Goal: Task Accomplishment & Management: Manage account settings

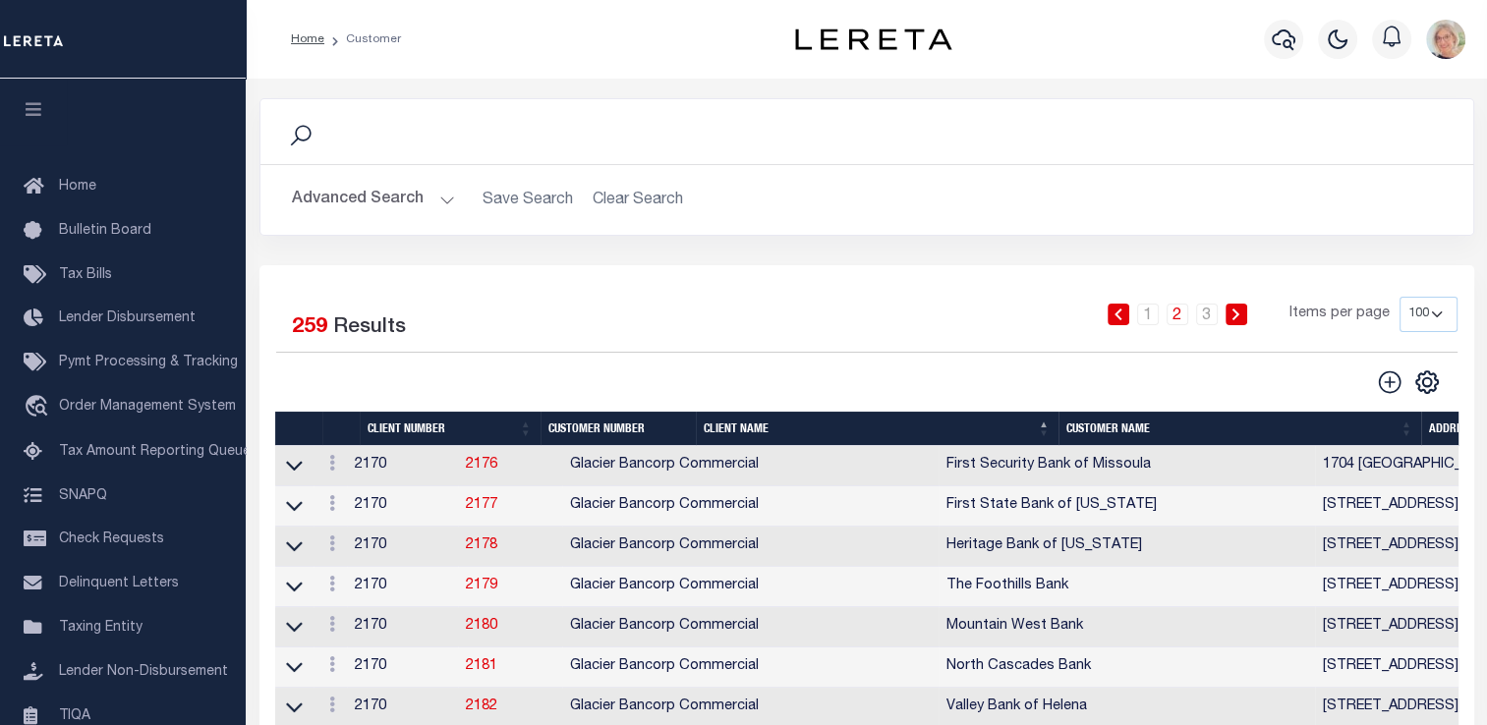
scroll to position [235, 0]
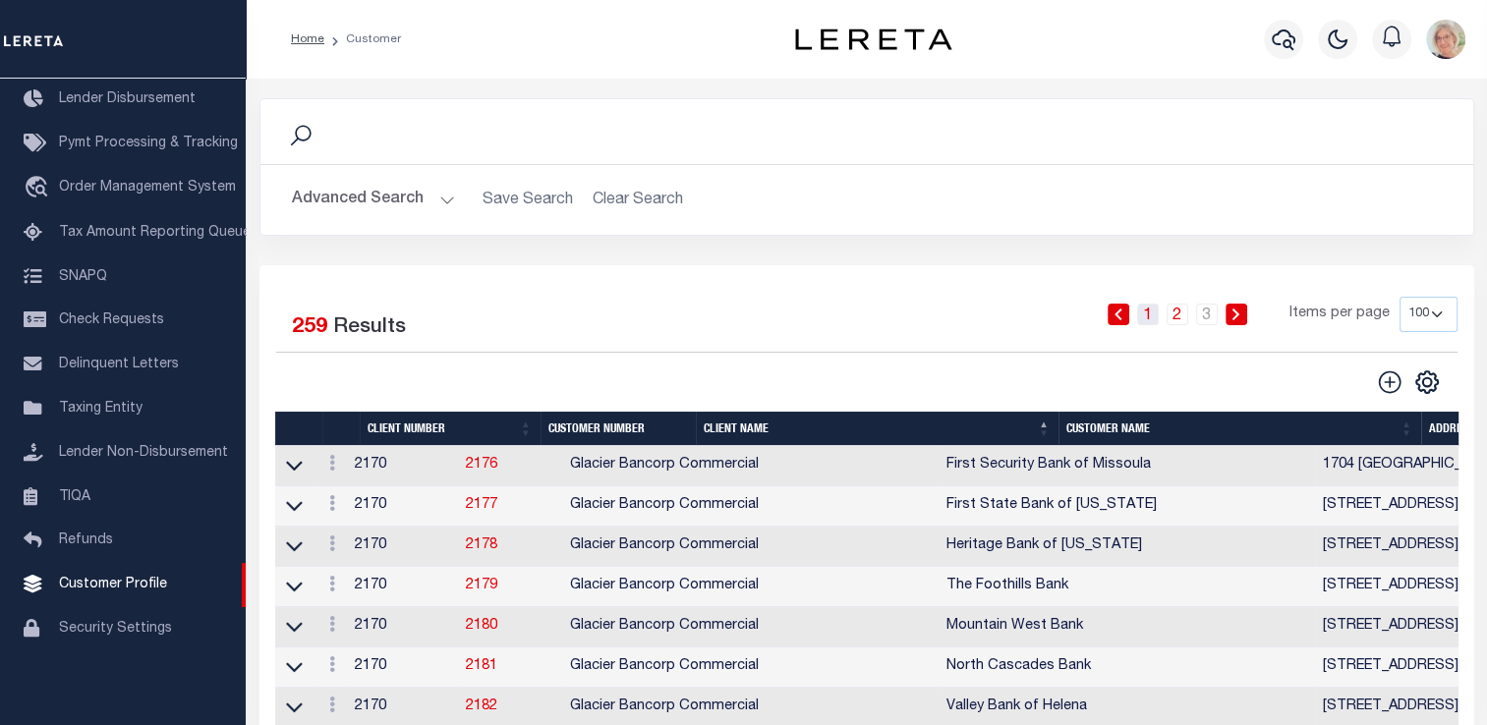
click at [1147, 320] on link "1" at bounding box center [1148, 315] width 22 height 22
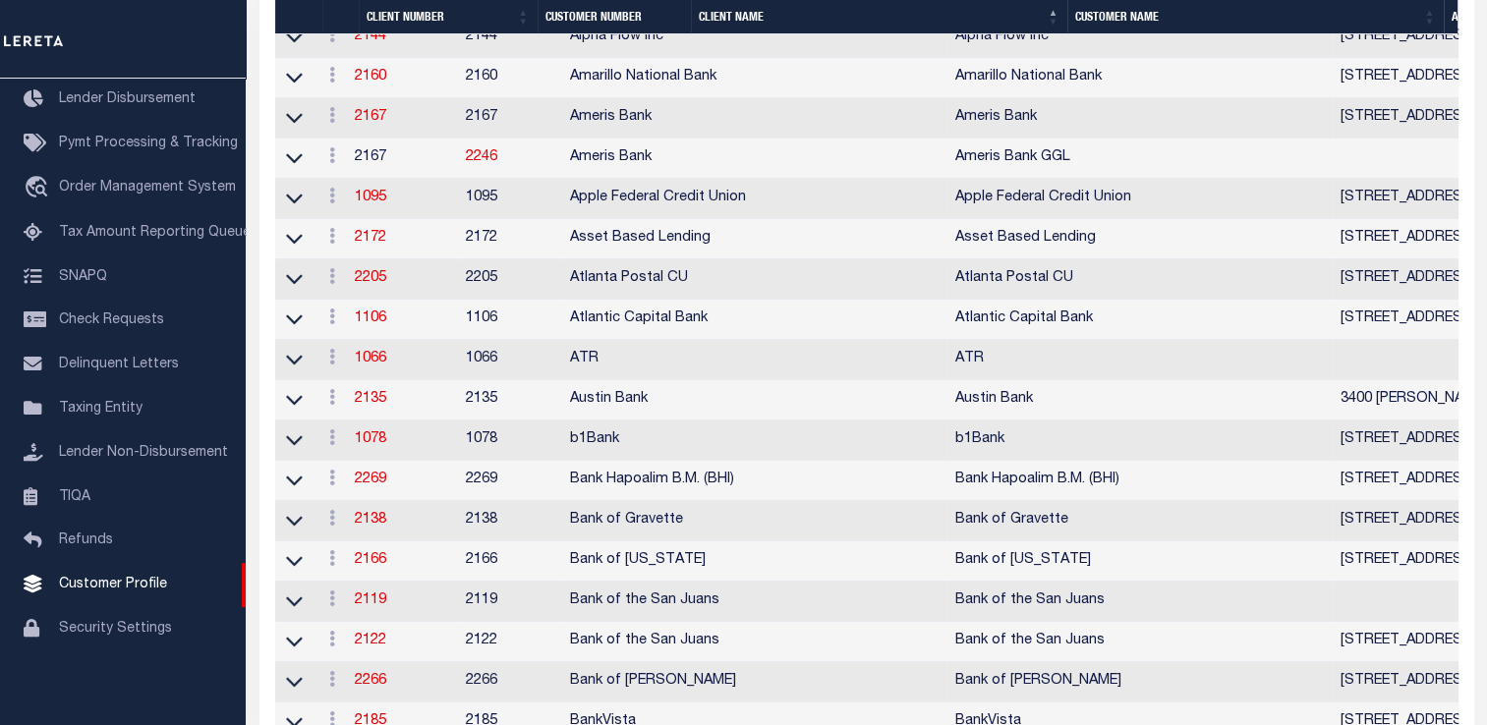
scroll to position [884, 0]
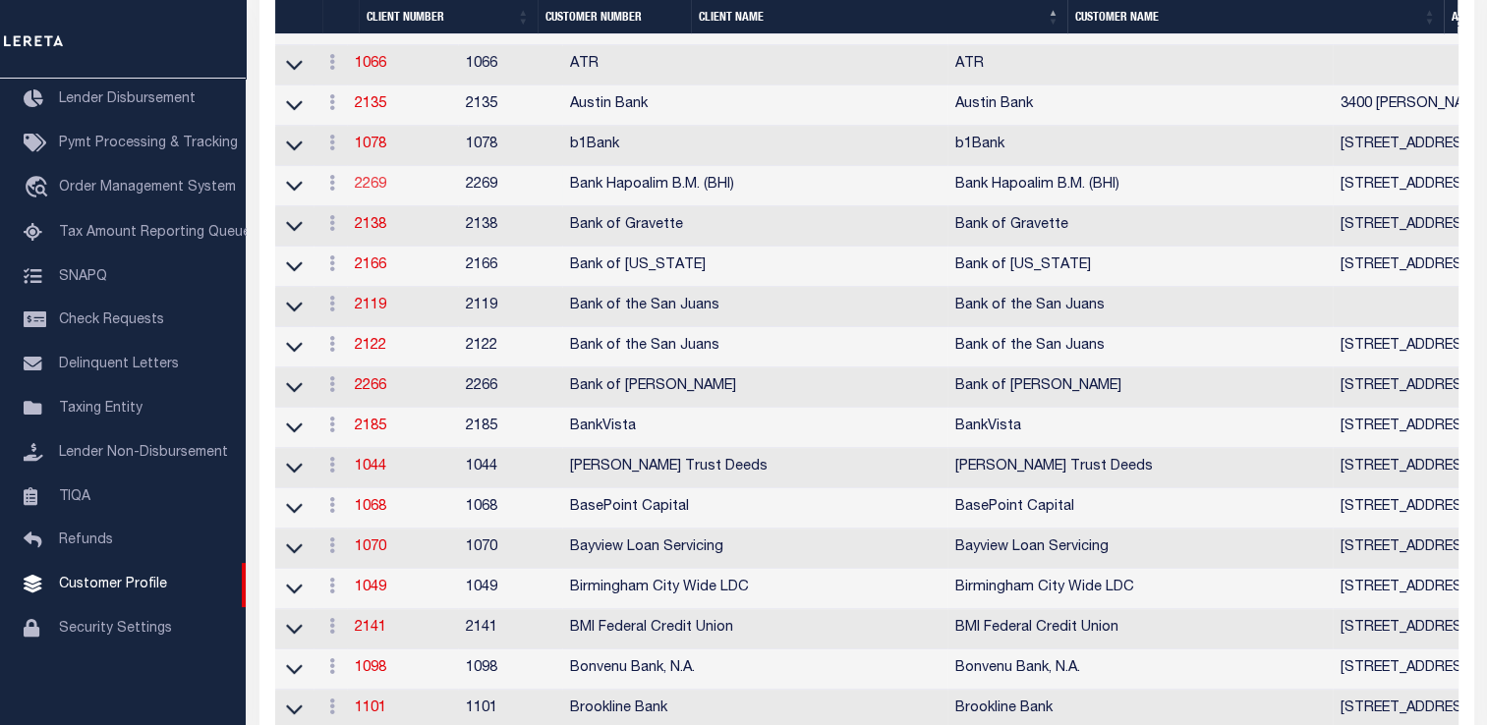
click at [381, 192] on link "2269" at bounding box center [370, 185] width 31 height 14
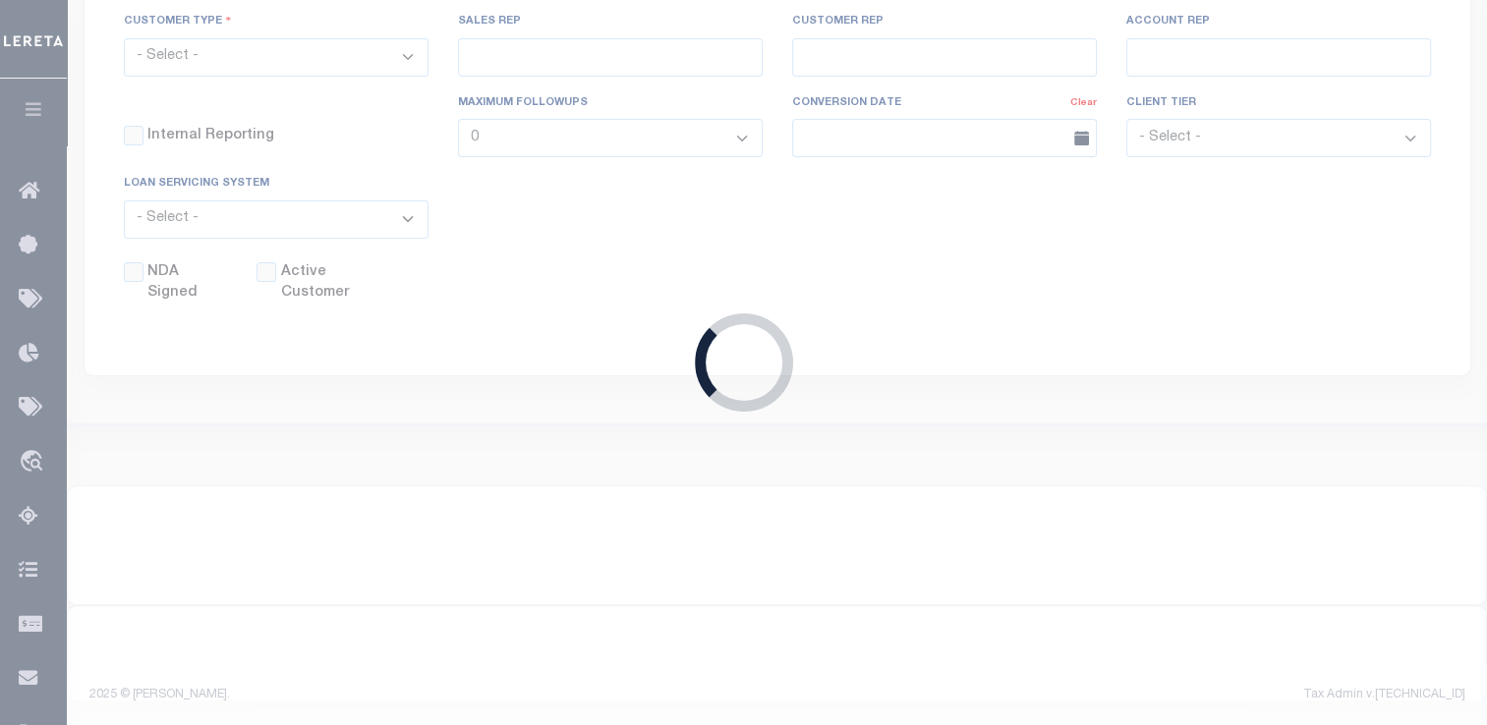
scroll to position [554, 0]
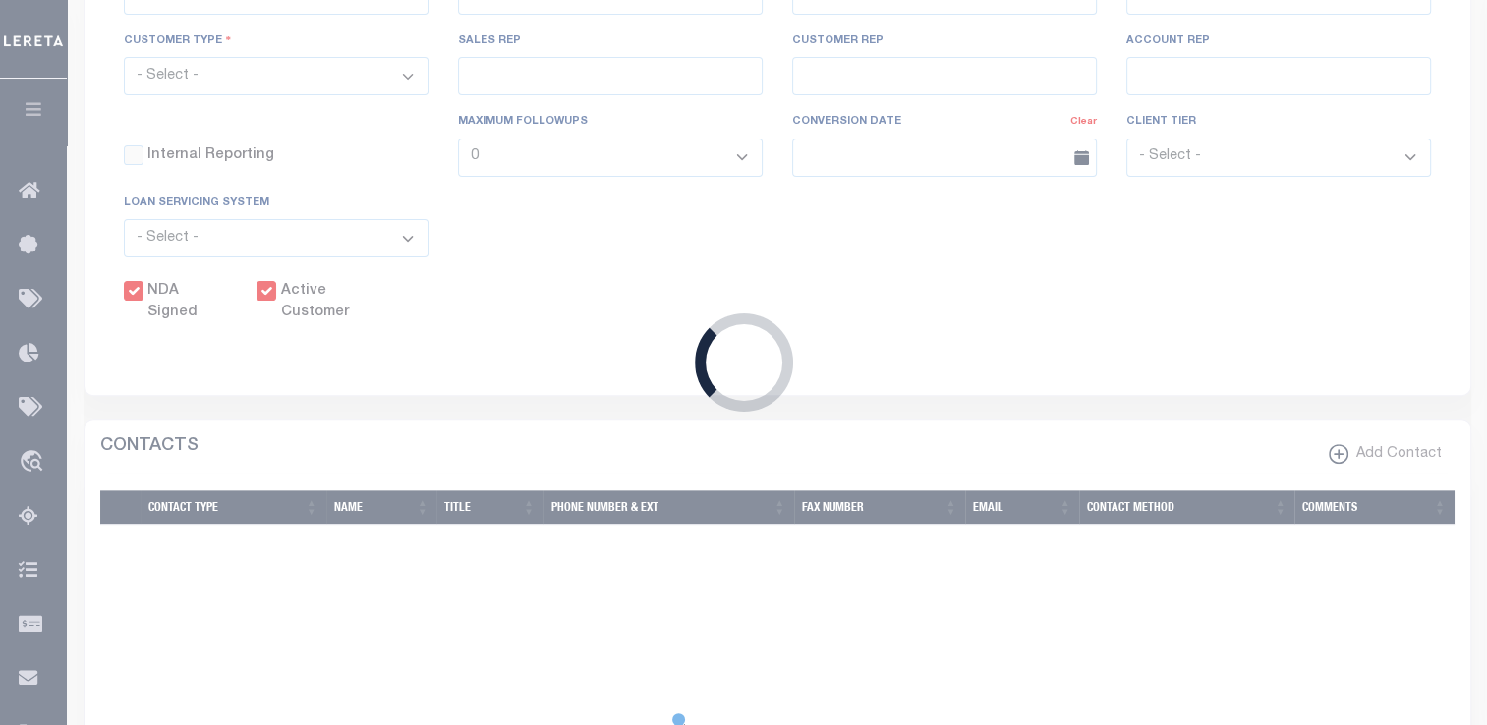
select select
type input "Bank Hapoalim B.M. (BHI)"
type input "2269"
type input "Bank Hapoalim B.M. (BHI)"
select select "Commercial"
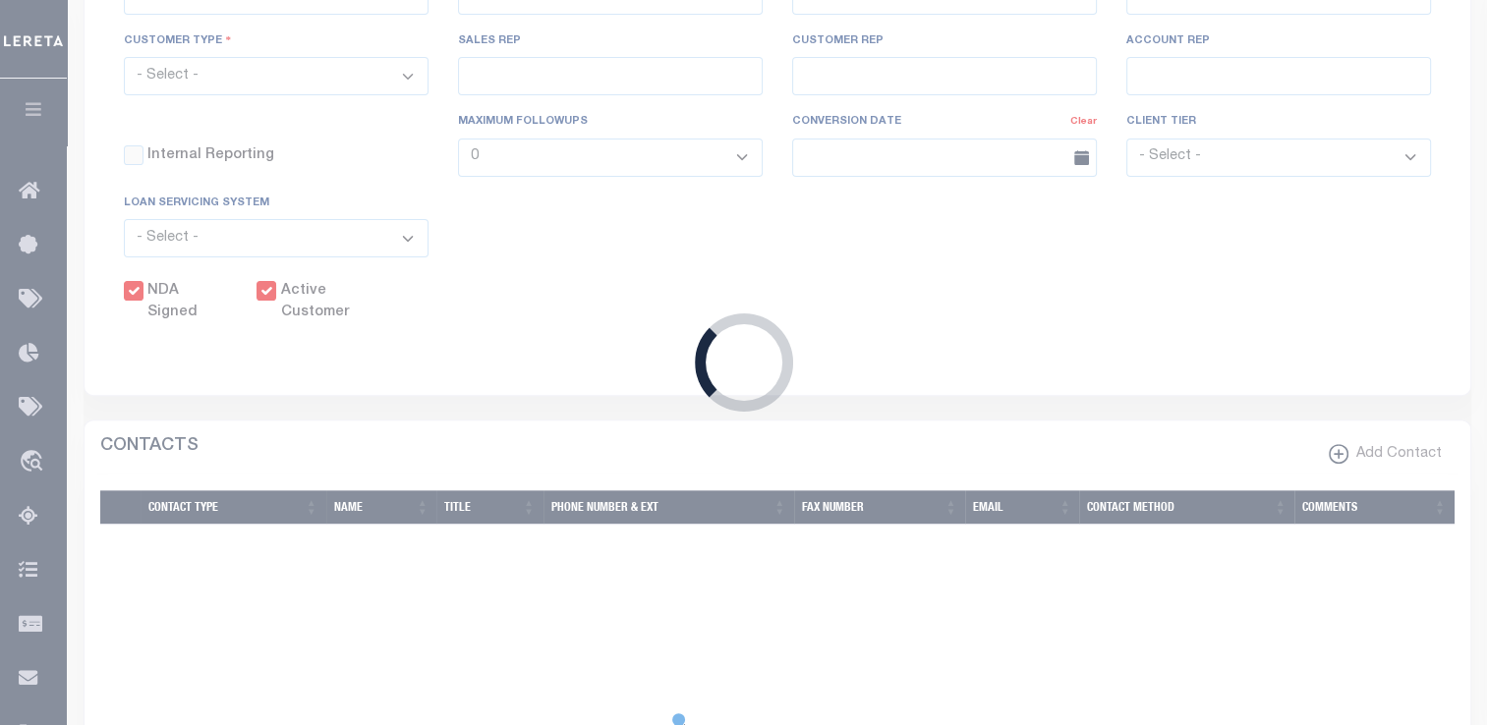
type input "[PERSON_NAME]"
checkbox input "true"
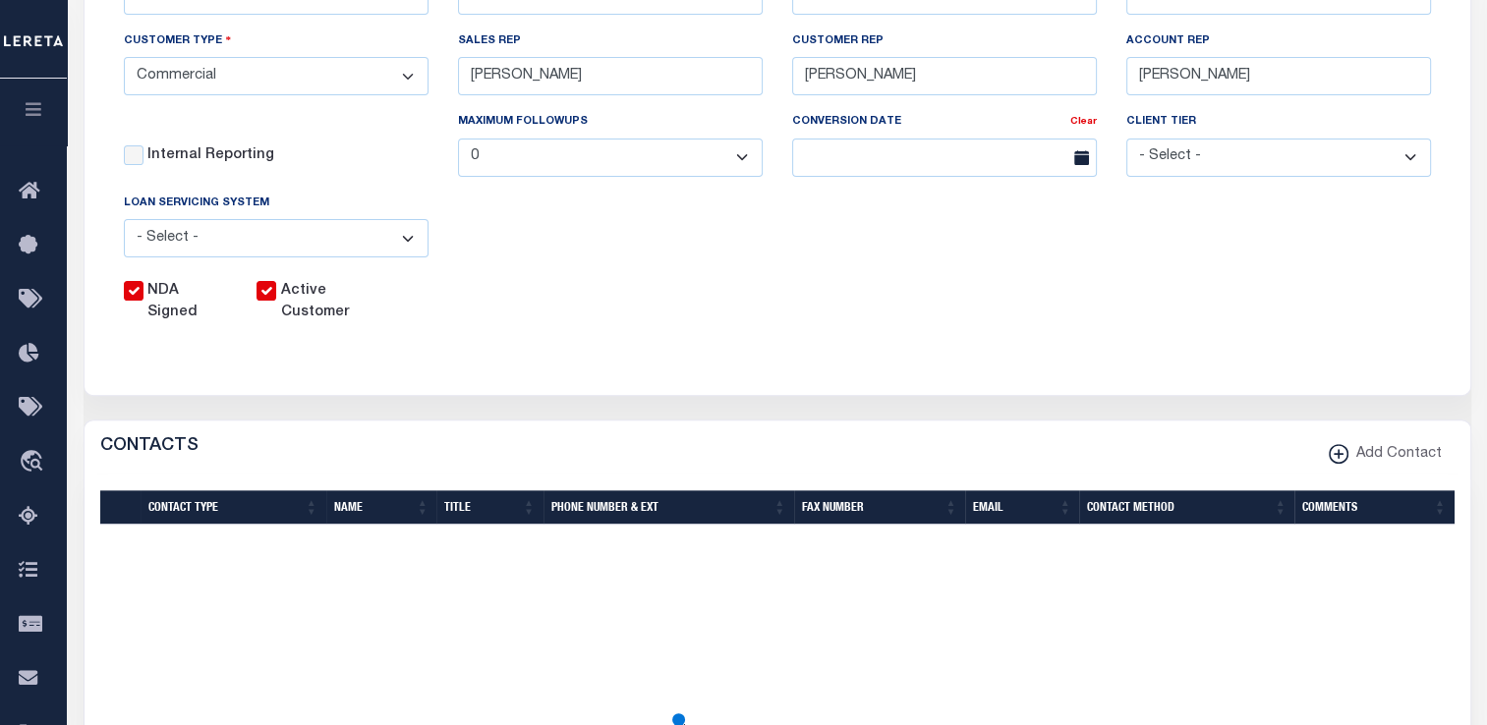
scroll to position [0, 0]
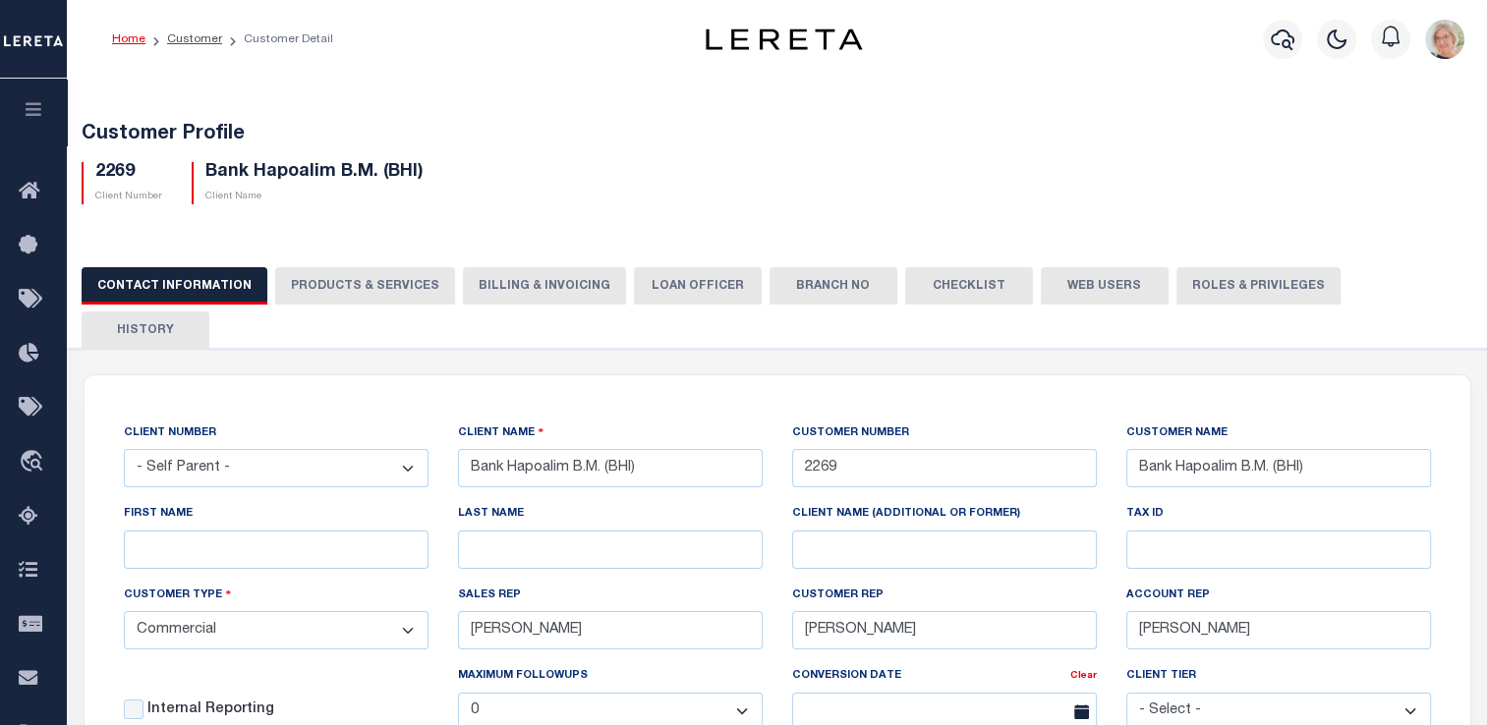
click at [317, 287] on button "PRODUCTS & SERVICES" at bounding box center [365, 285] width 180 height 37
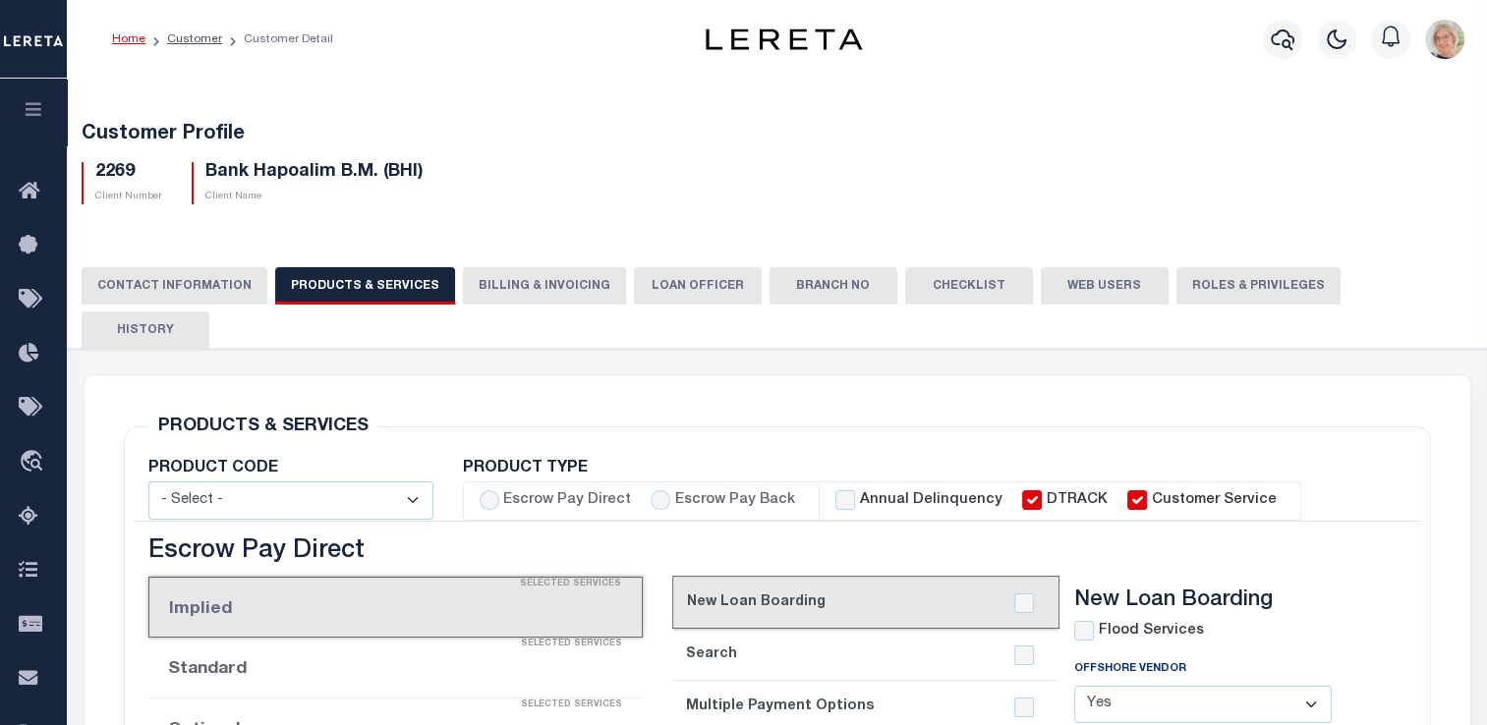
select select "STX"
radio input "true"
checkbox input "true"
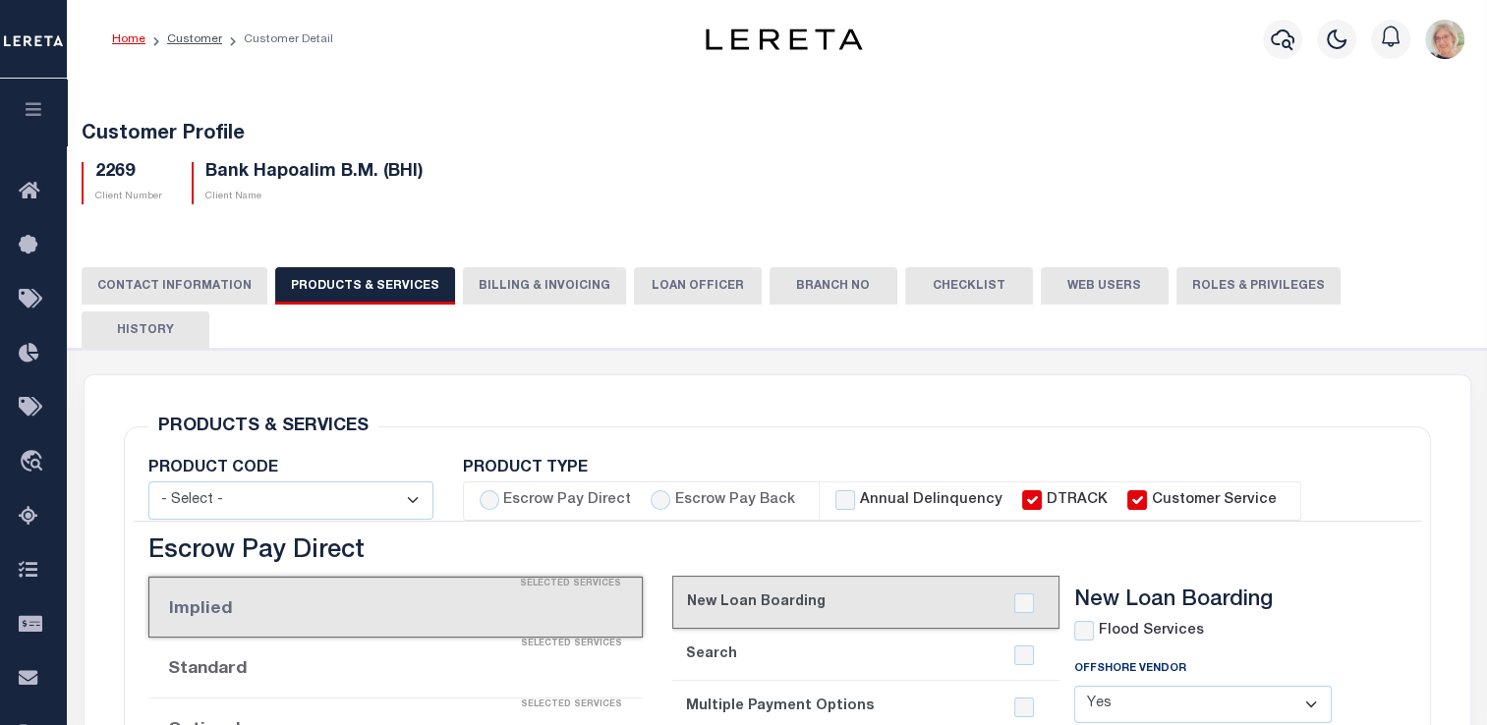
checkbox input "true"
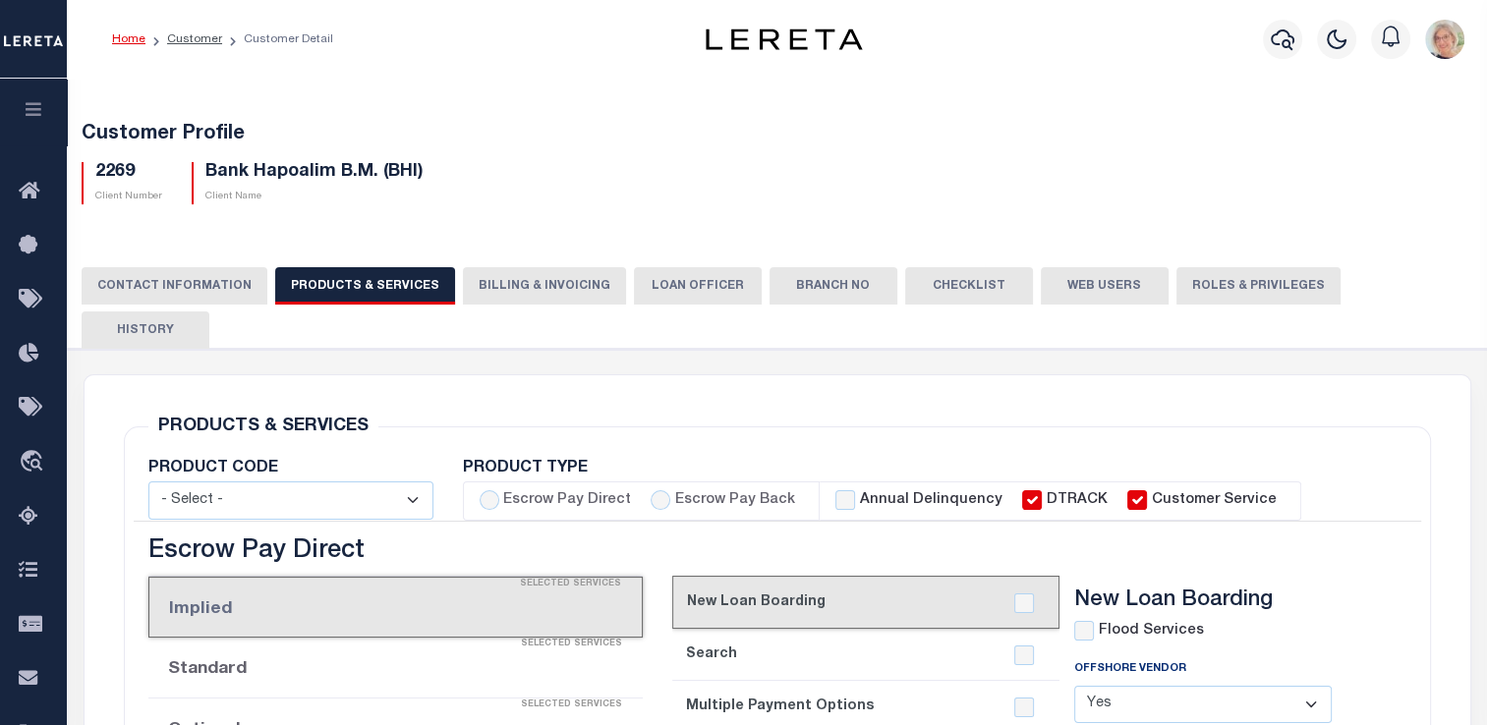
checkbox input "true"
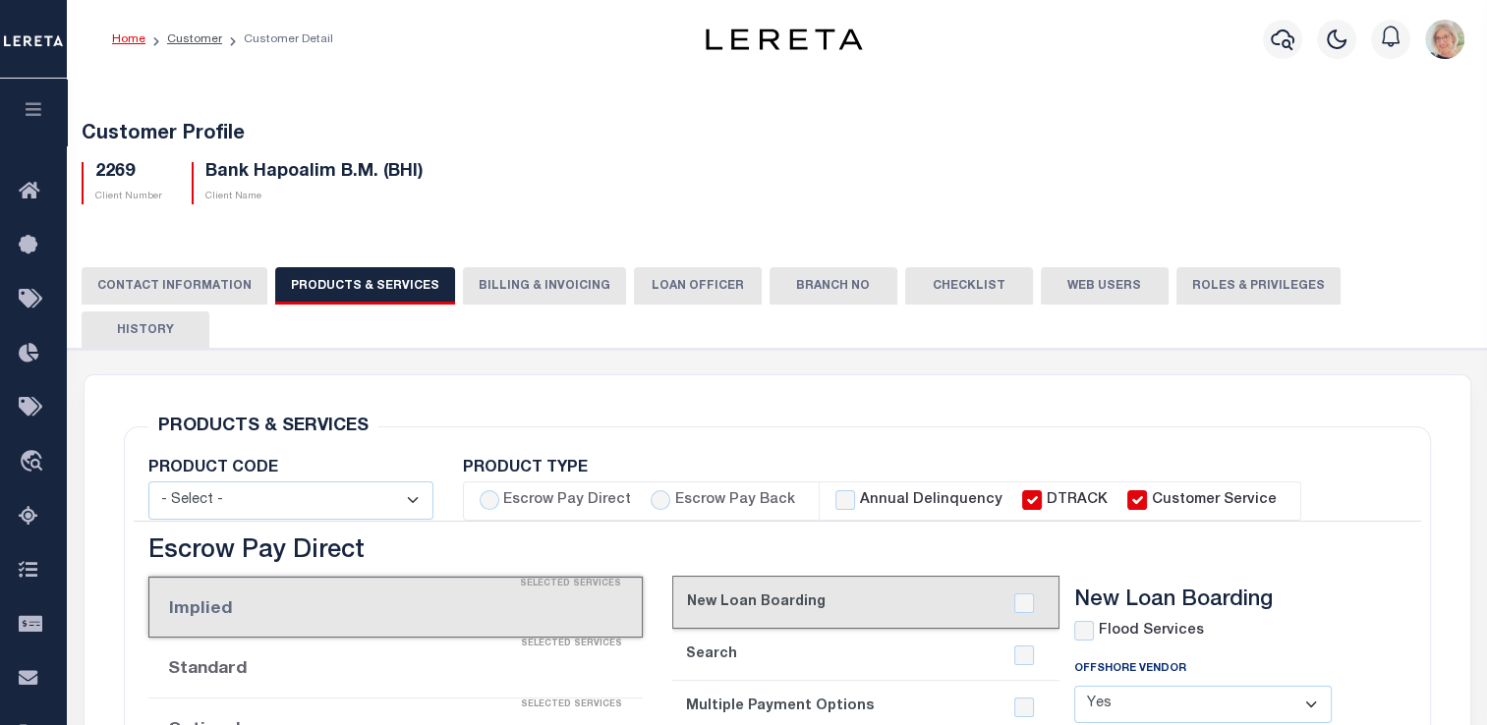
checkbox input "true"
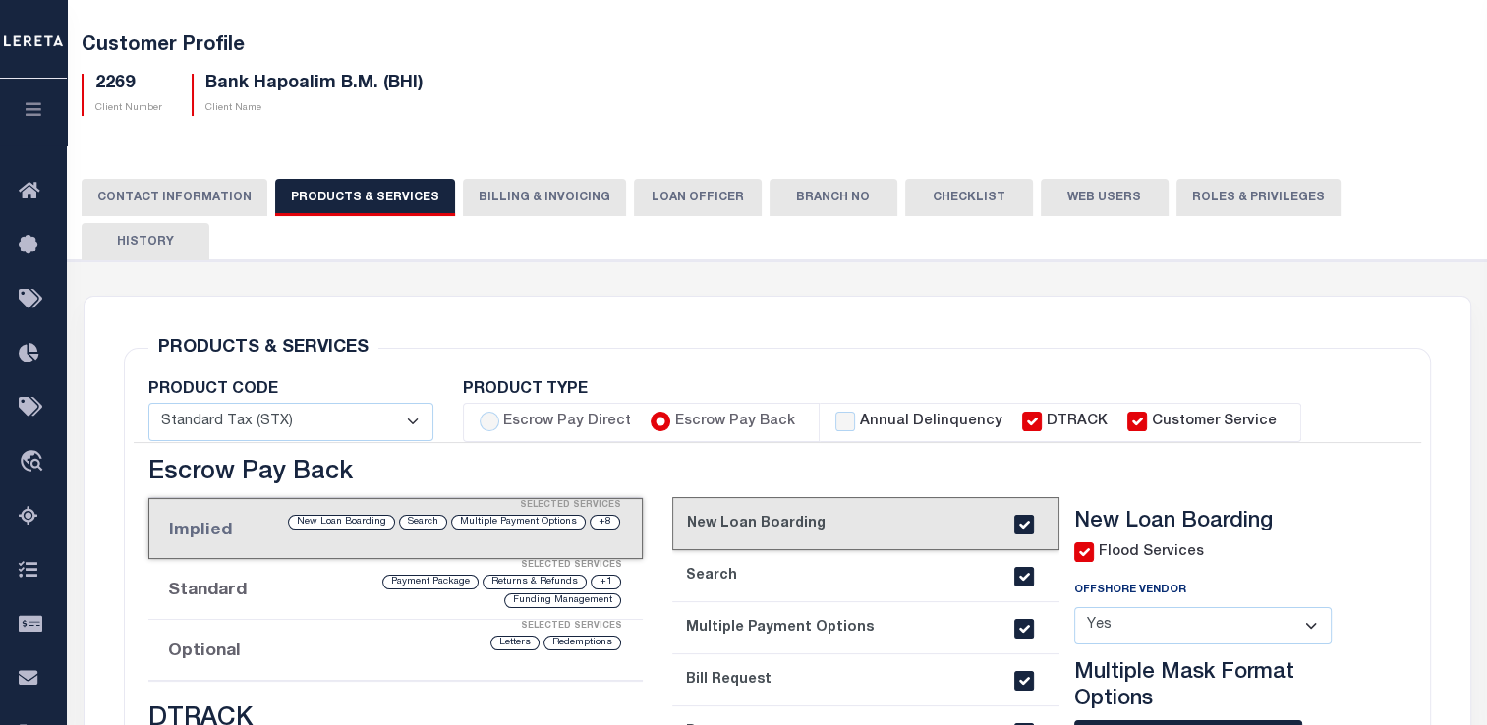
scroll to position [98, 0]
click at [499, 190] on button "Billing & Invoicing" at bounding box center [544, 197] width 163 height 37
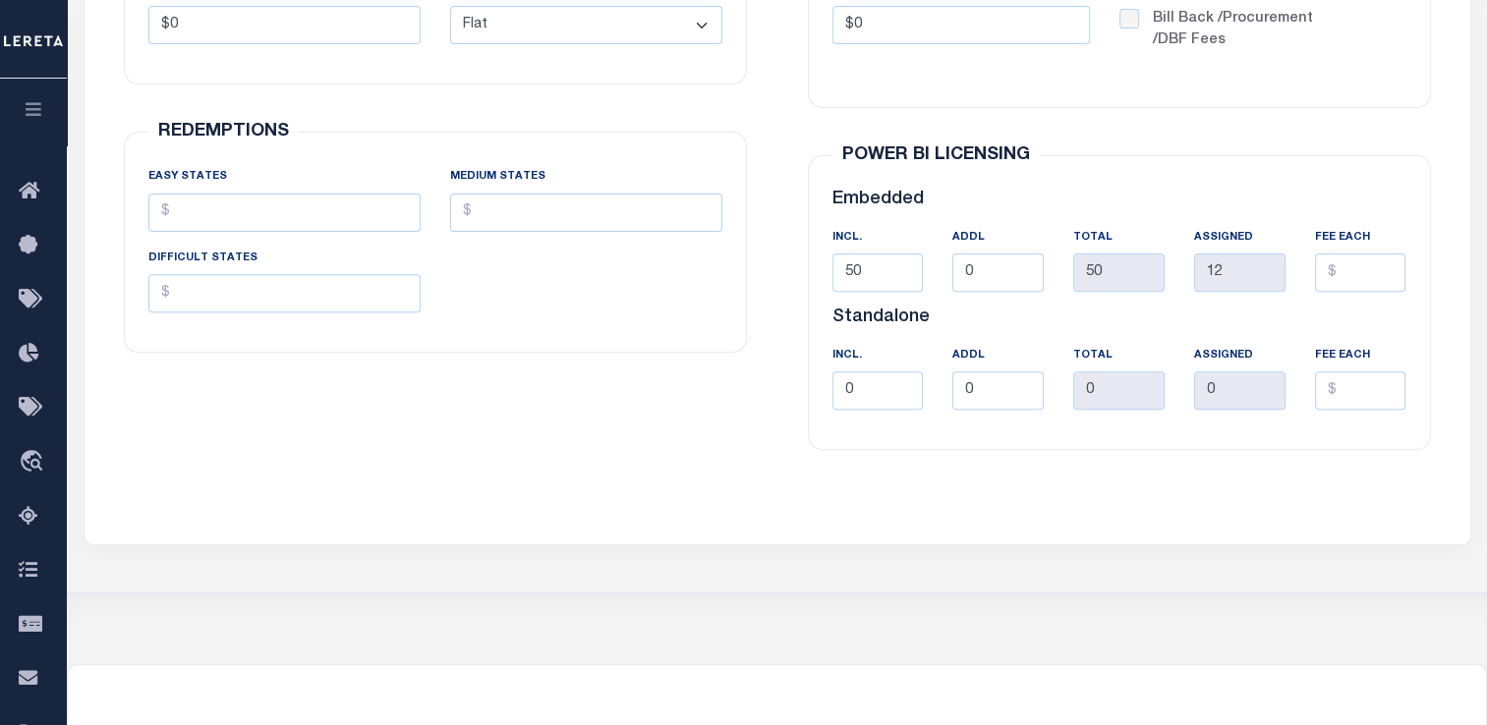
scroll to position [590, 0]
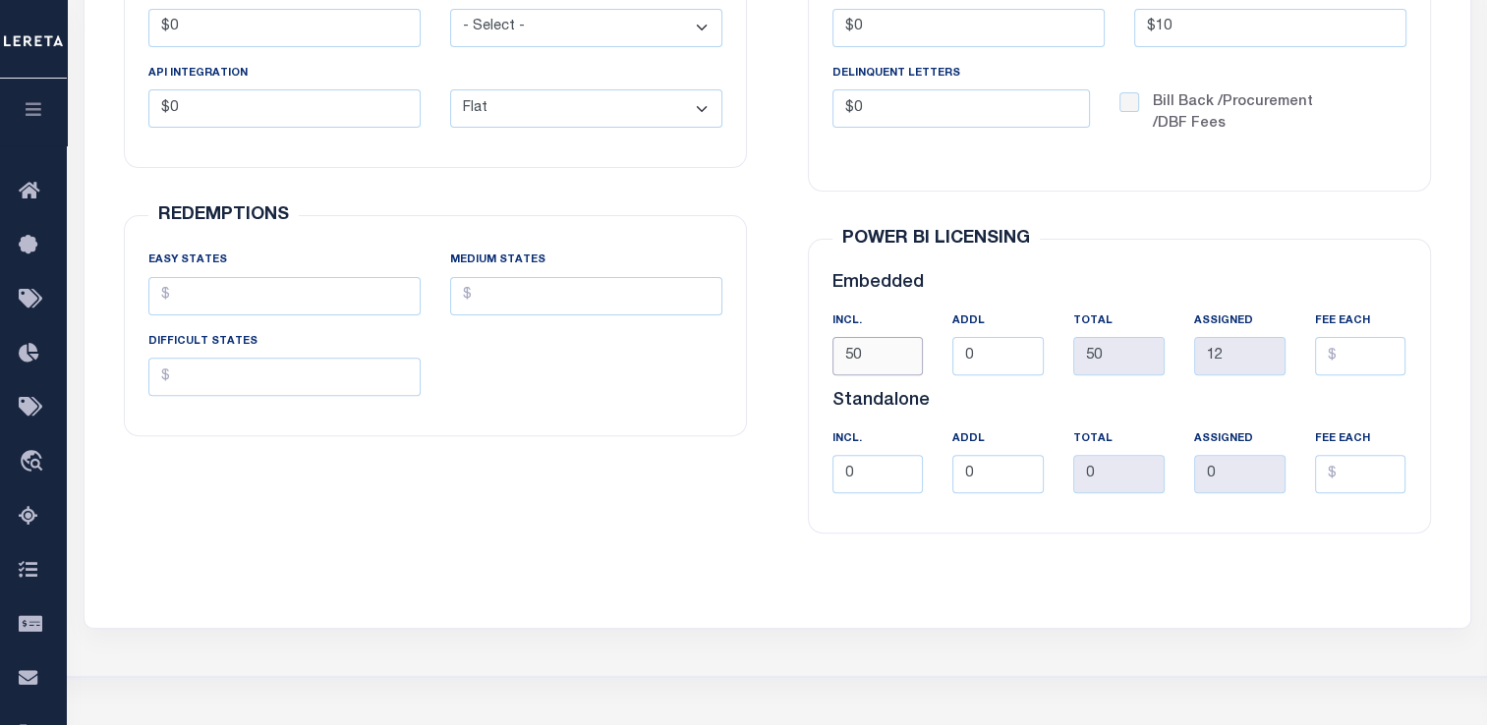
drag, startPoint x: 875, startPoint y: 320, endPoint x: 773, endPoint y: 300, distance: 104.2
click at [773, 300] on div "UP-FRONT FEES COVERSION FEE $0 - Select - Flat Per Loan Per Parcel $0 Flat" at bounding box center [777, 200] width 1368 height 809
type input "75"
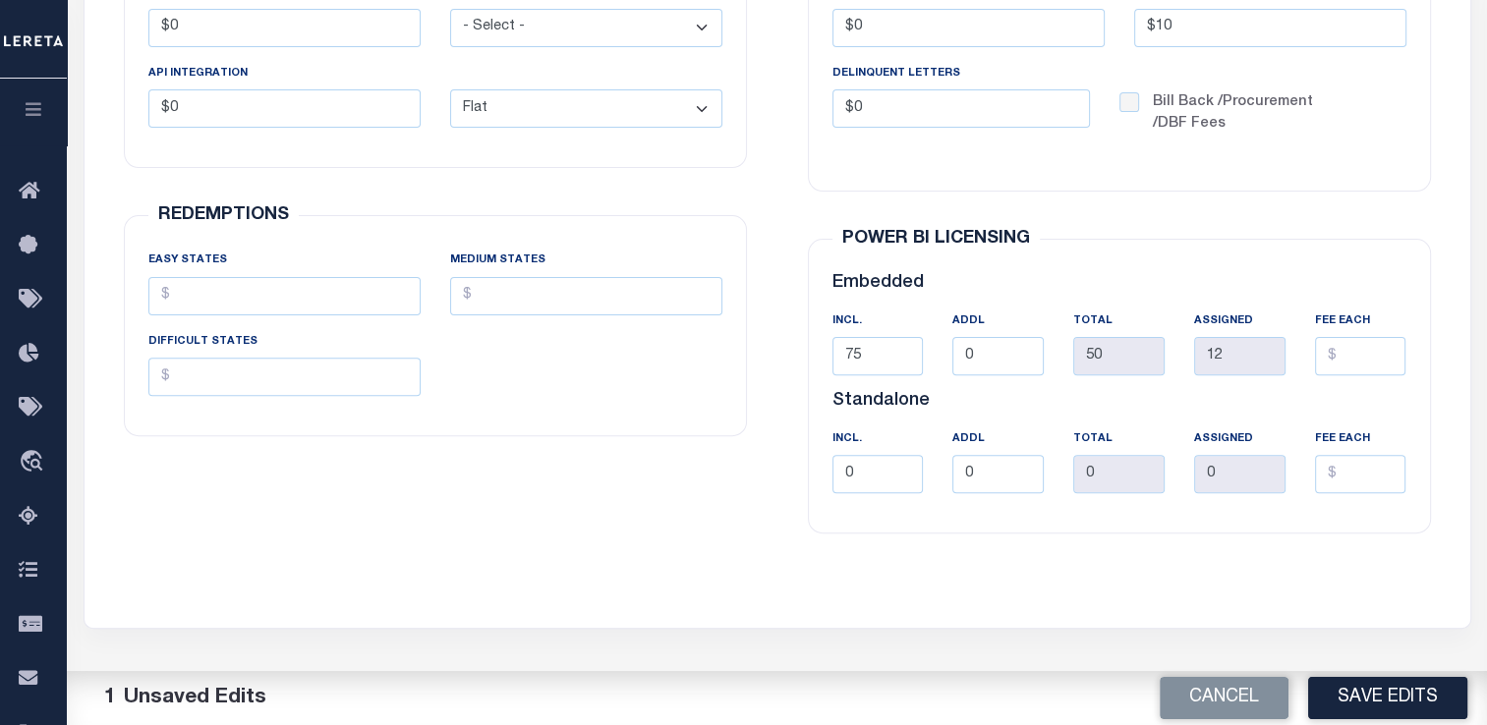
click at [1381, 690] on button "Save Edits" at bounding box center [1387, 698] width 159 height 42
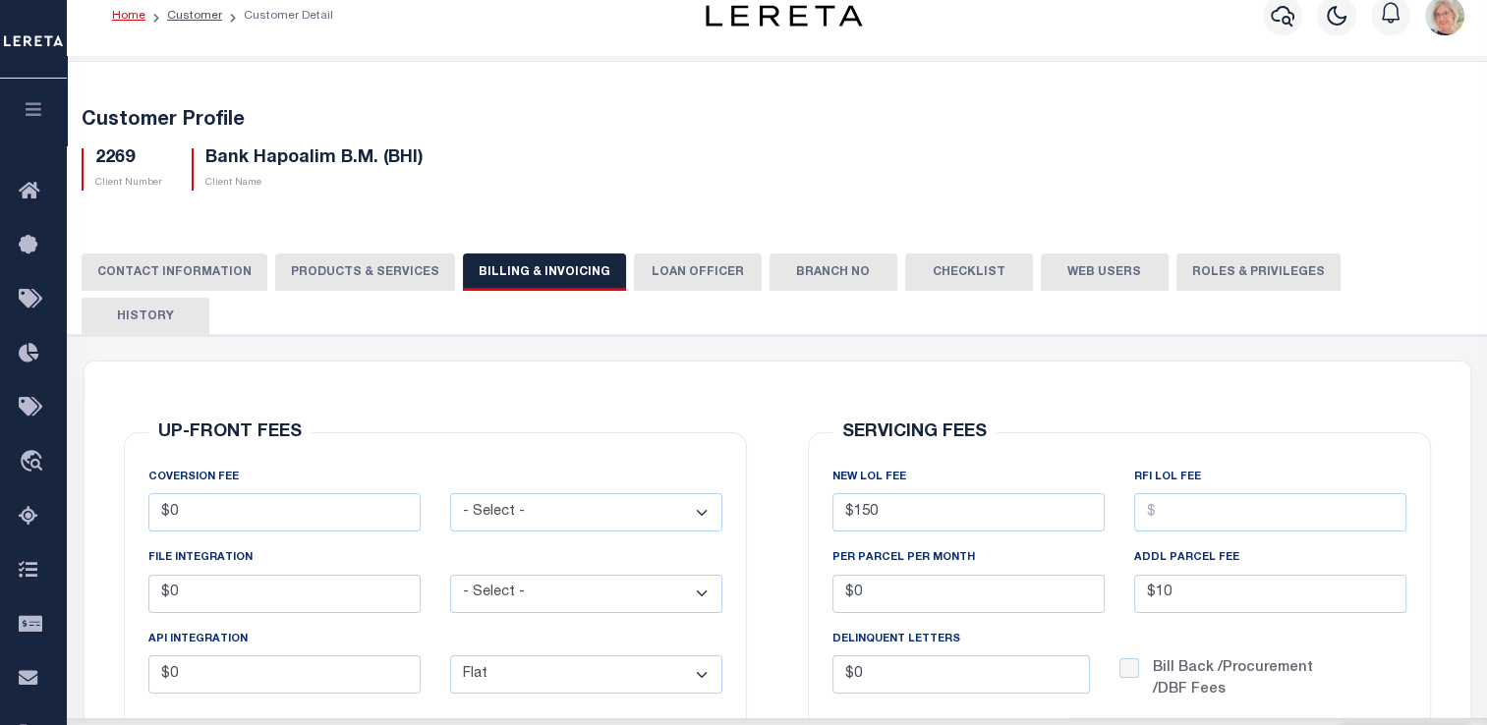
scroll to position [0, 0]
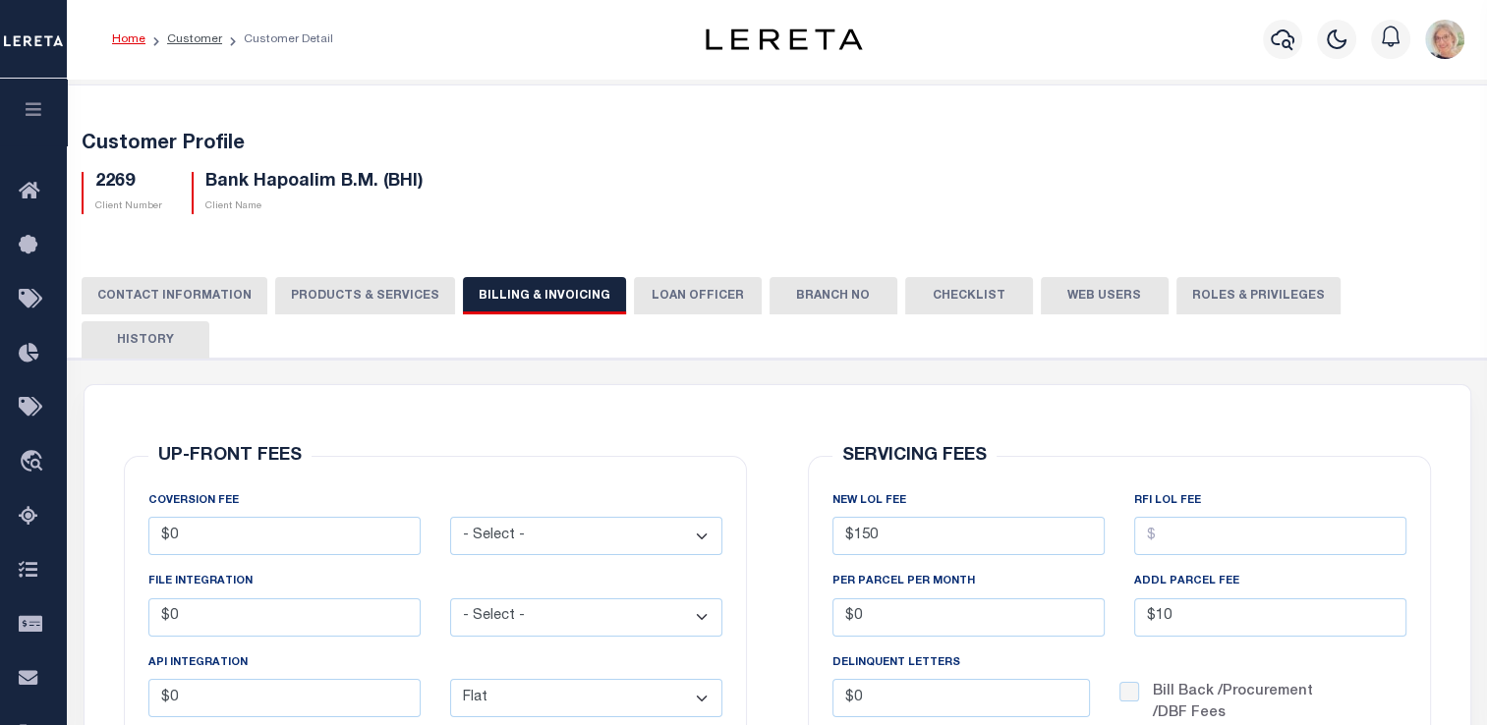
click at [1091, 297] on button "Web Users" at bounding box center [1105, 295] width 128 height 37
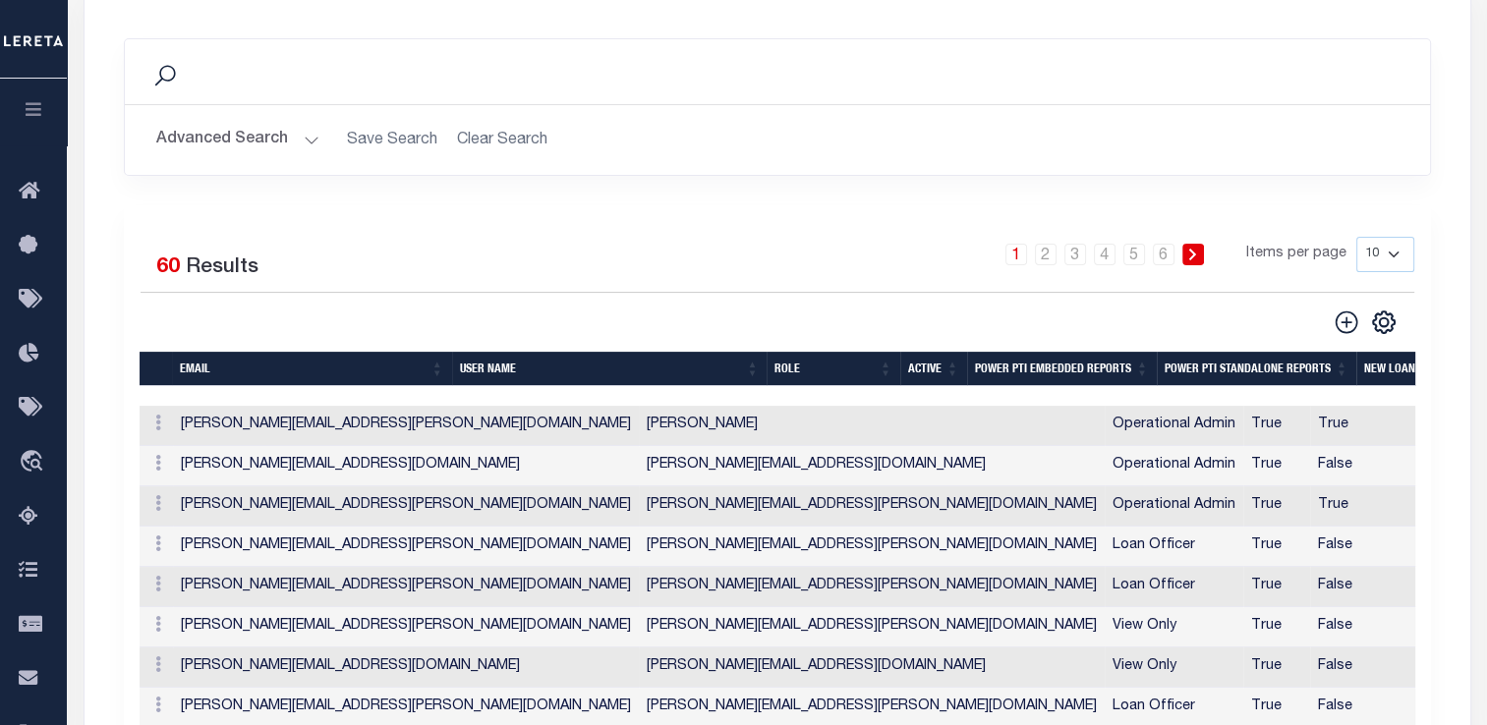
scroll to position [491, 0]
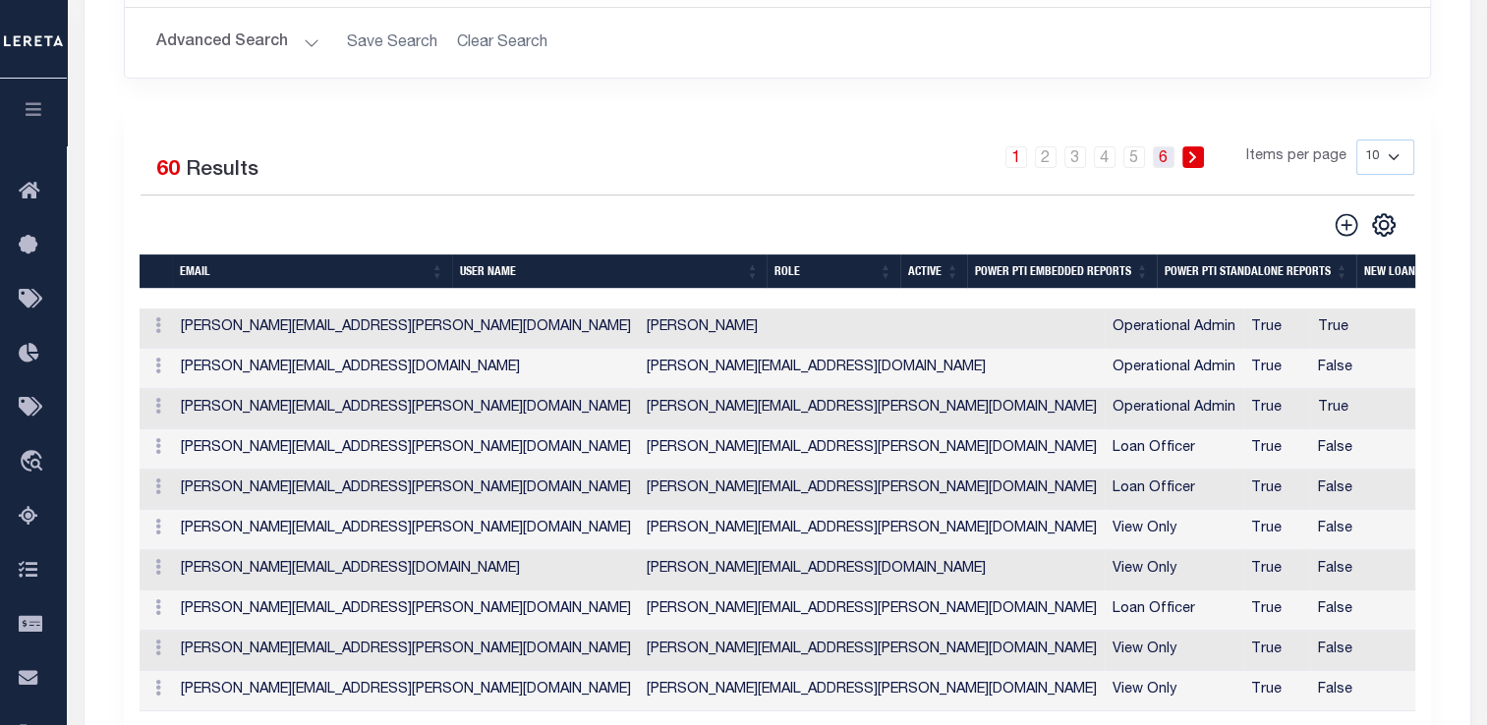
click at [1167, 146] on link "6" at bounding box center [1164, 157] width 22 height 22
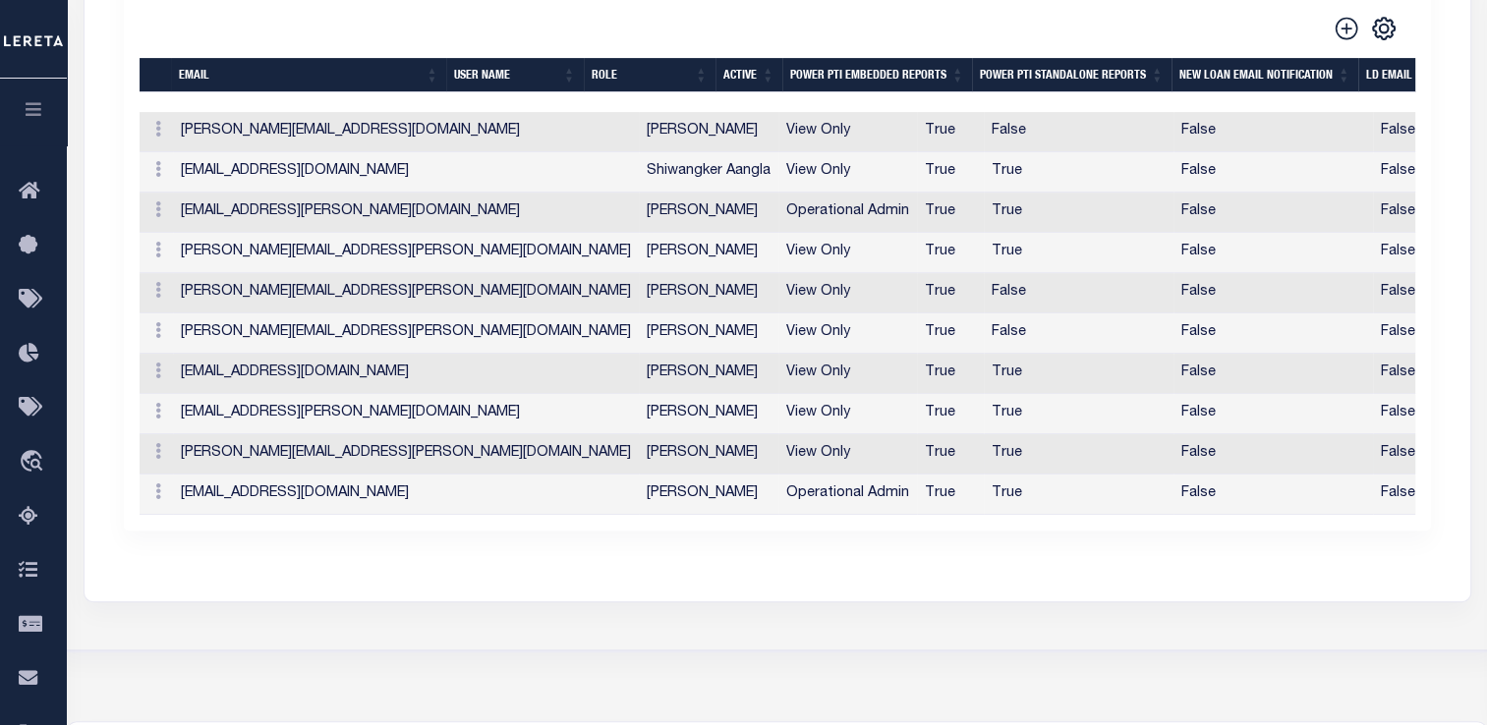
scroll to position [590, 0]
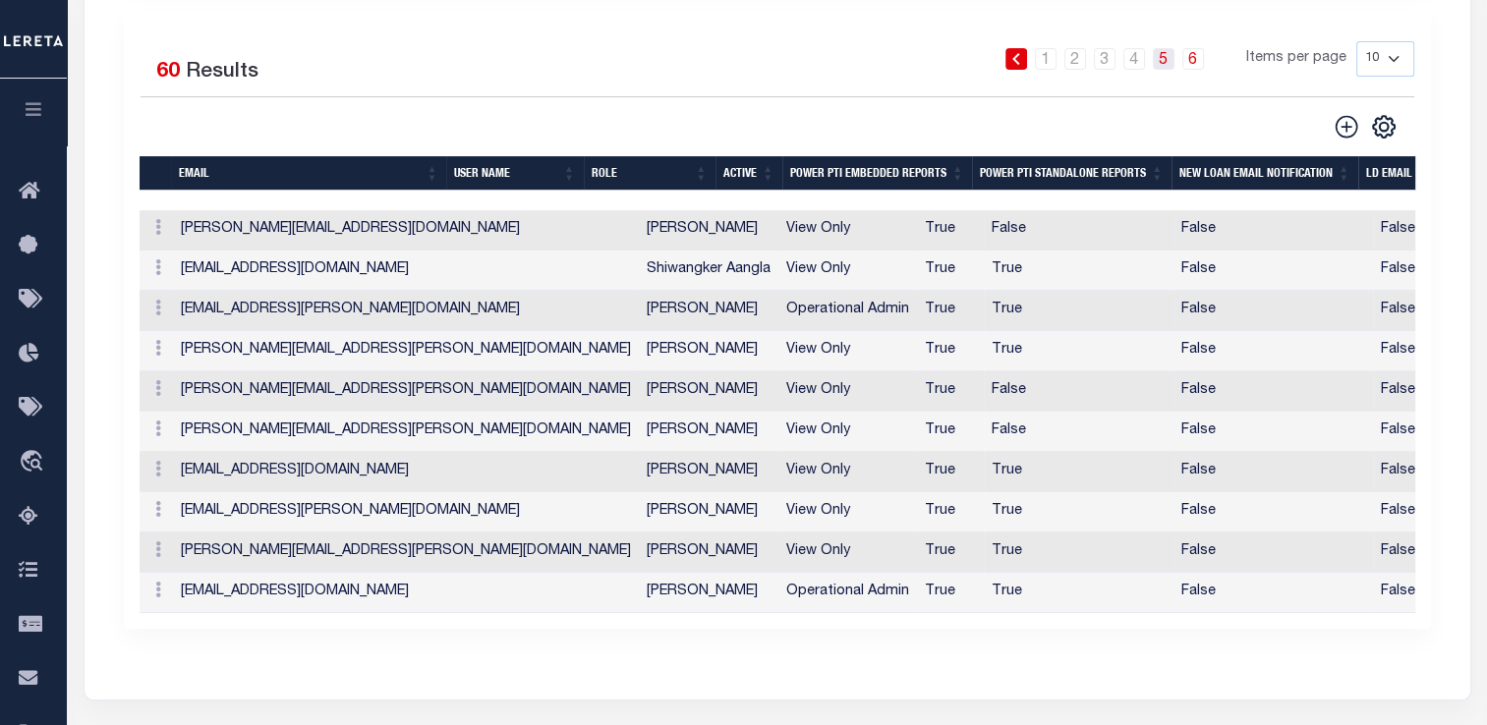
click at [1166, 48] on link "5" at bounding box center [1164, 59] width 22 height 22
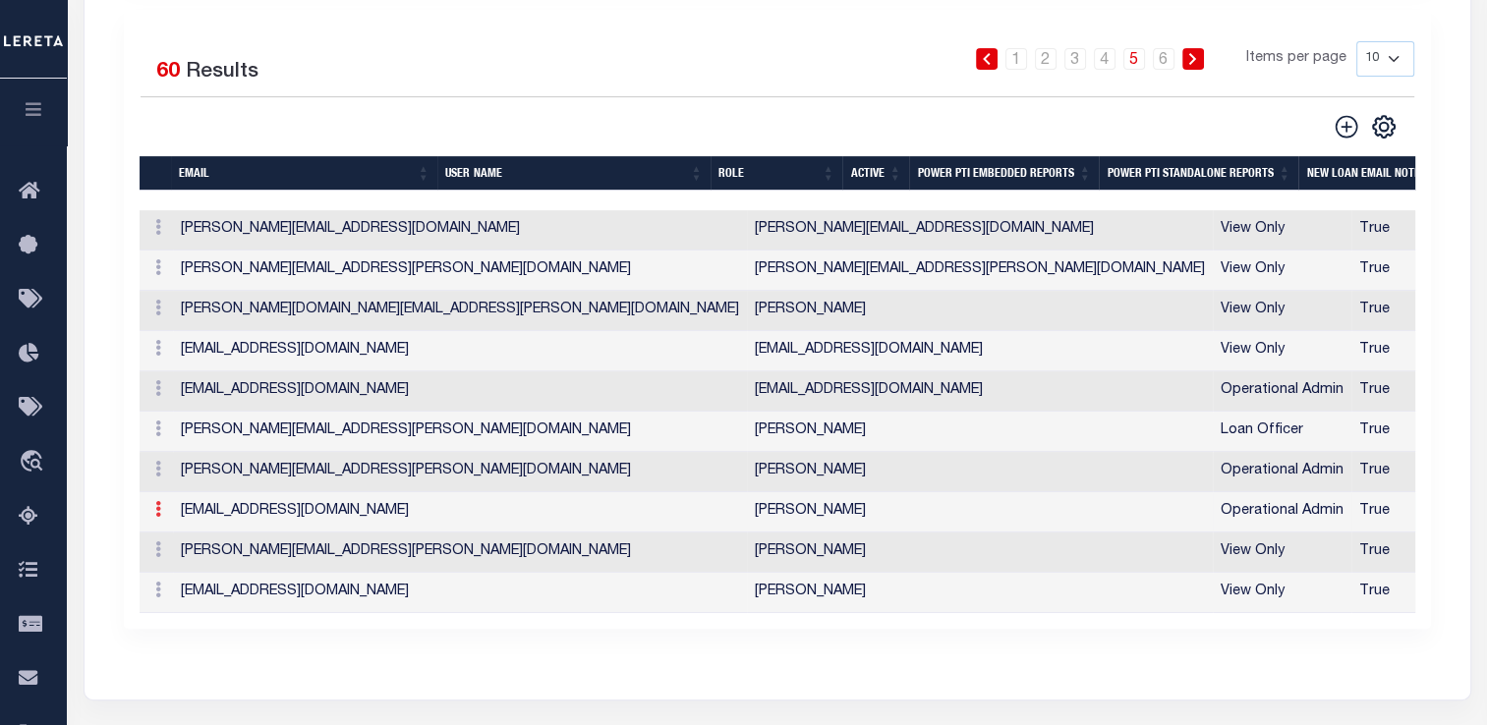
click at [155, 501] on icon at bounding box center [158, 509] width 6 height 16
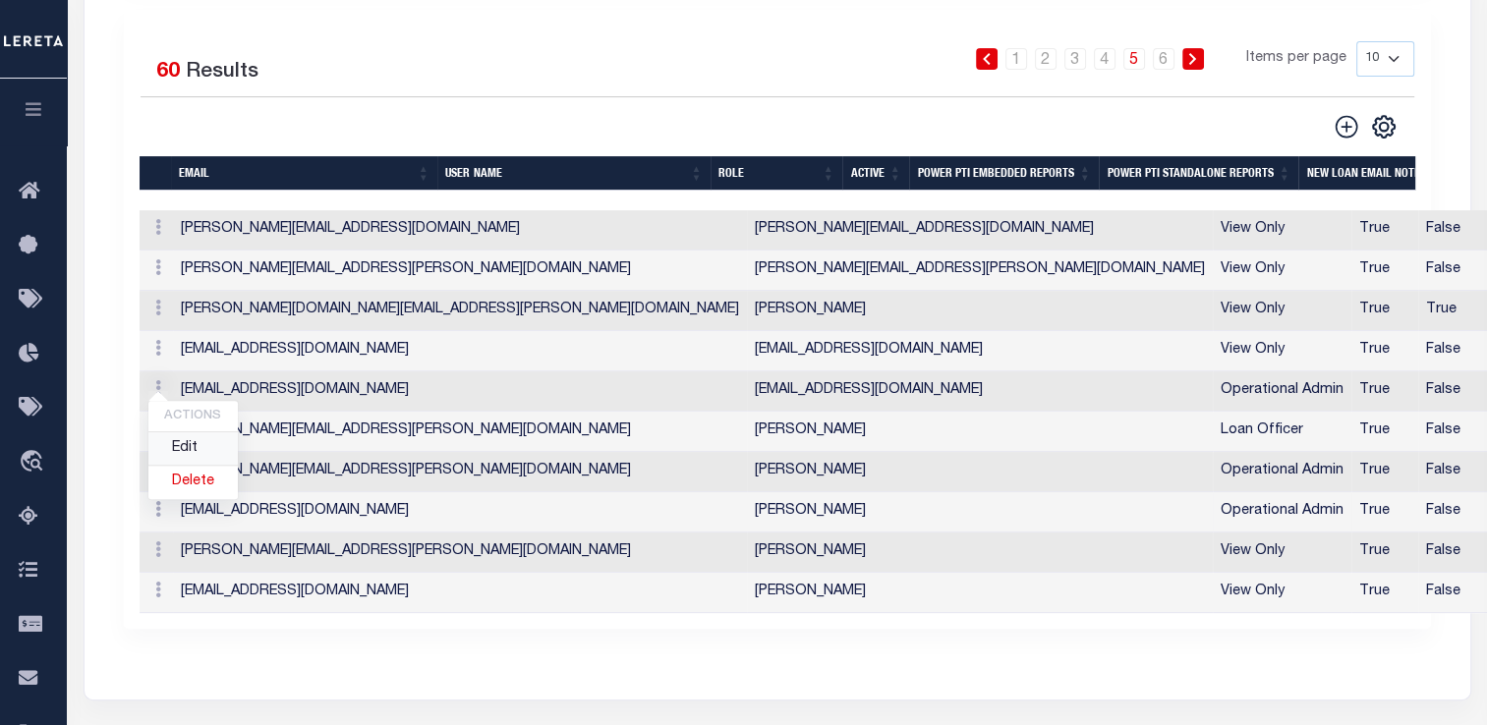
click at [178, 432] on link "Edit" at bounding box center [192, 448] width 89 height 32
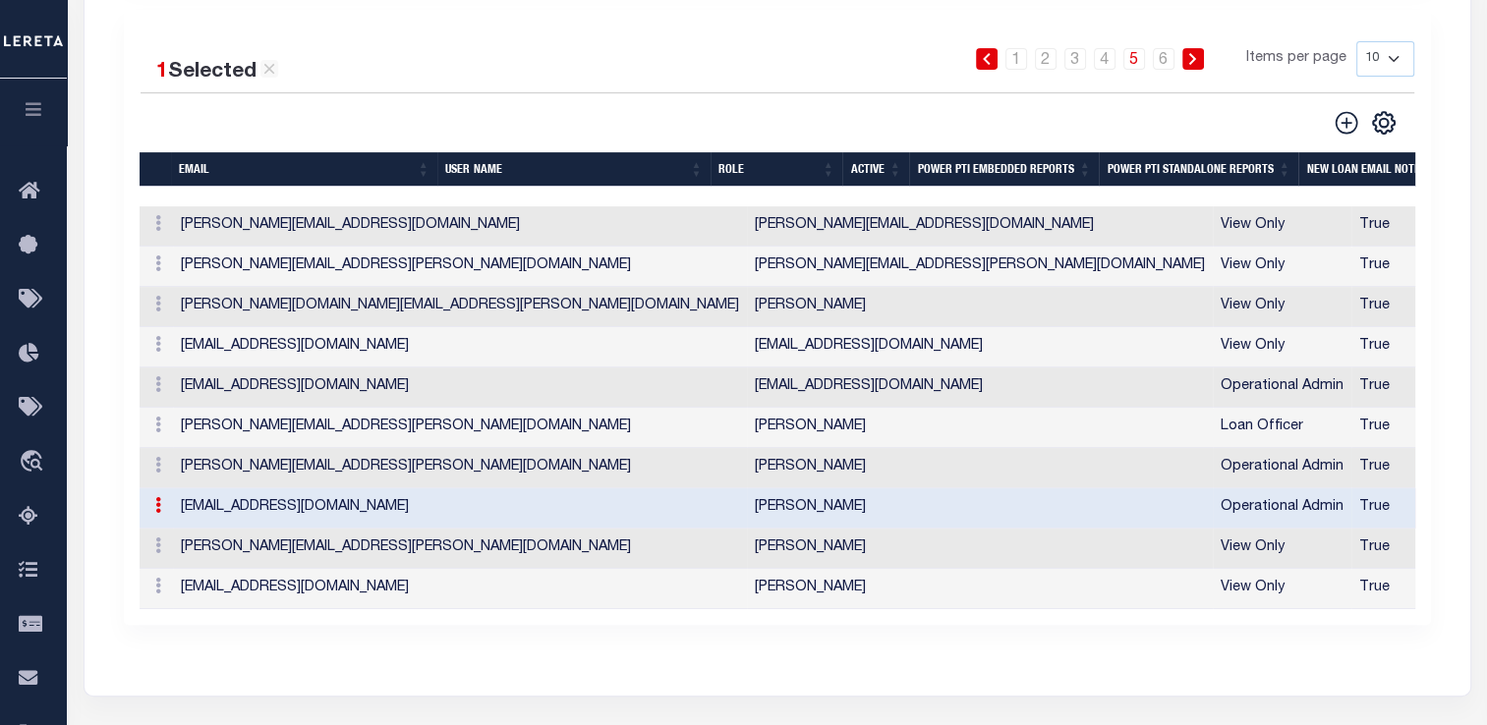
type input "[EMAIL_ADDRESS][DOMAIN_NAME]"
type input "[PERSON_NAME]"
checkbox input "true"
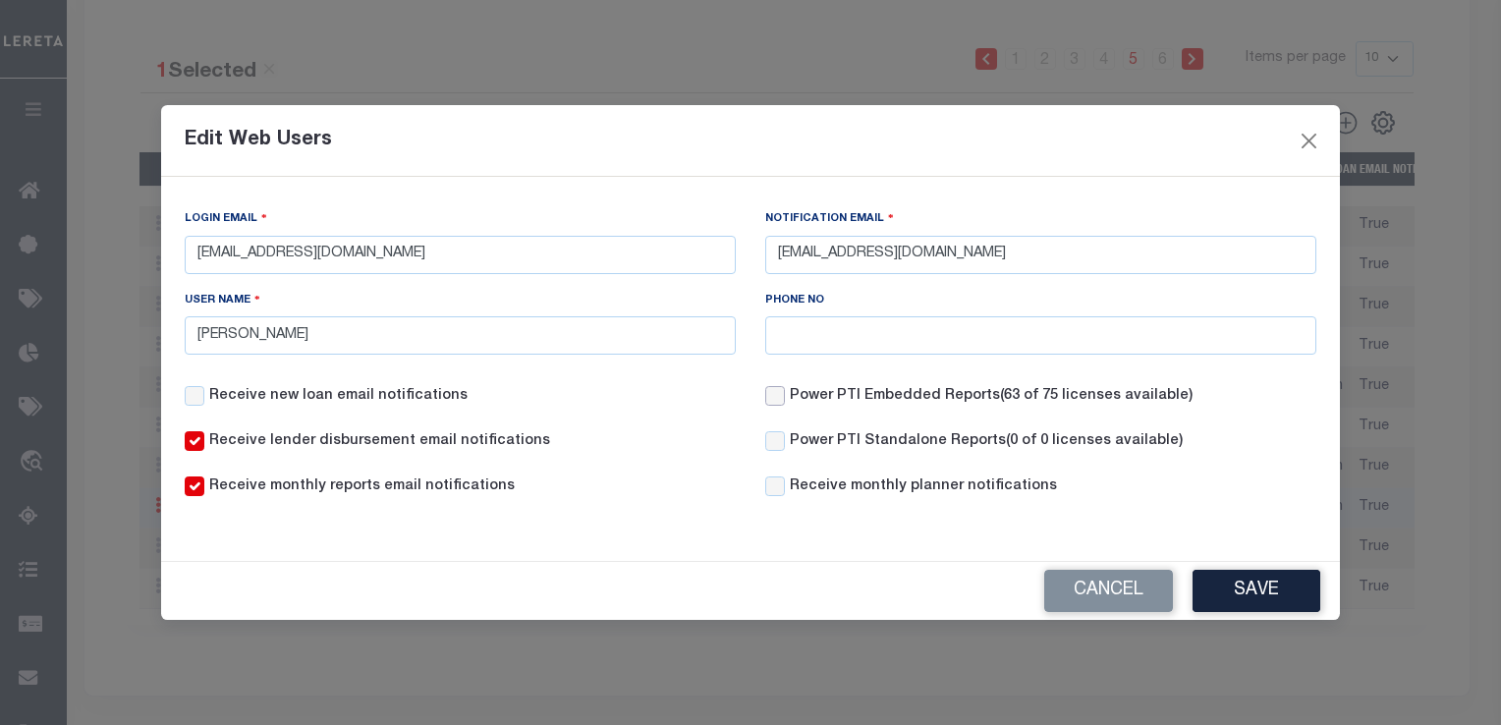
click at [778, 391] on input "Power PTI Embedded Reports (63 of 75 licenses available)" at bounding box center [775, 396] width 20 height 20
checkbox input "true"
click at [1246, 588] on button "Save" at bounding box center [1257, 591] width 128 height 42
